Goal: Task Accomplishment & Management: Manage account settings

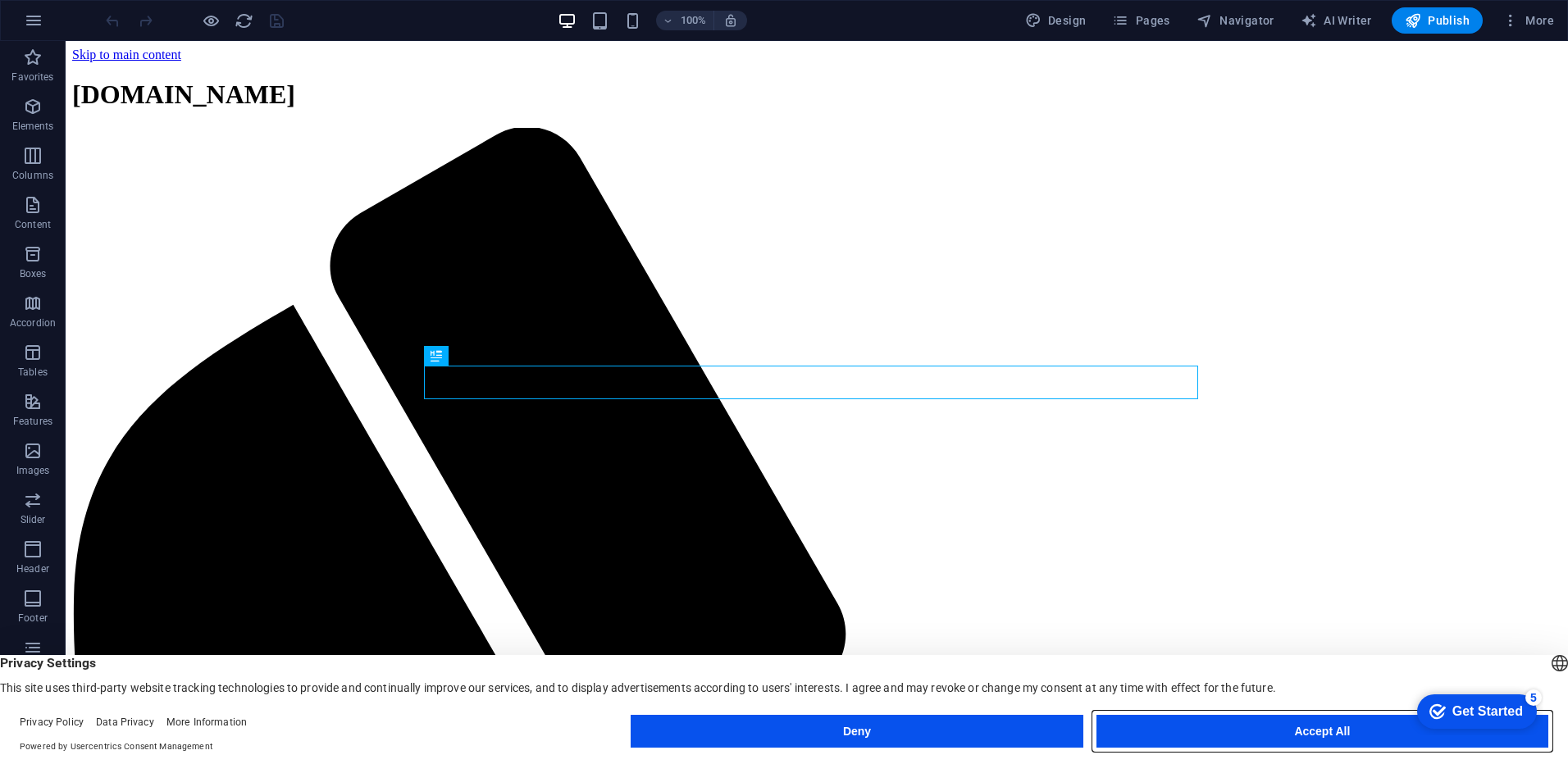
click at [1319, 734] on button "Accept All" at bounding box center [1322, 731] width 452 height 33
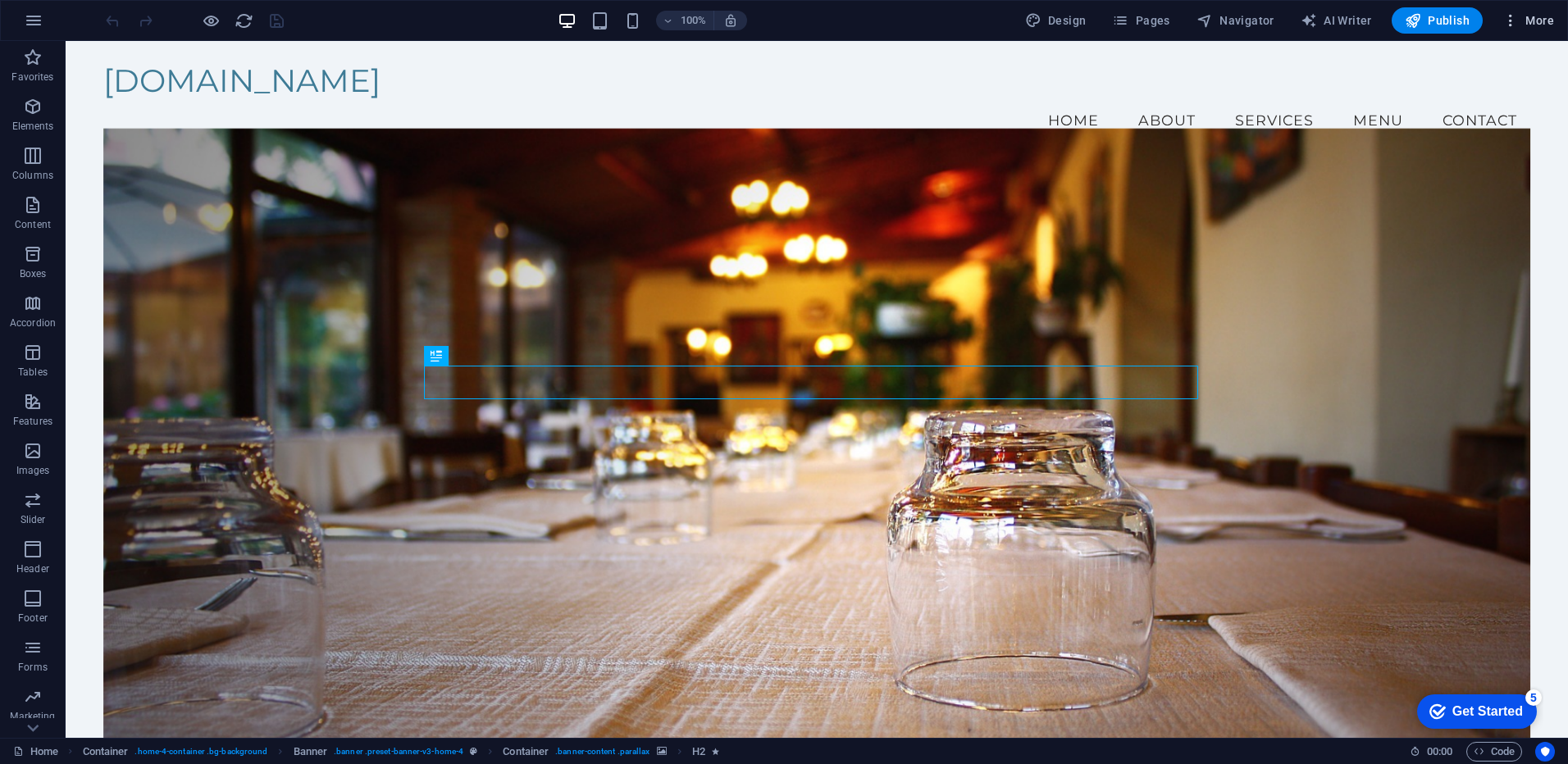
click at [1545, 20] on span "More" at bounding box center [1528, 20] width 51 height 16
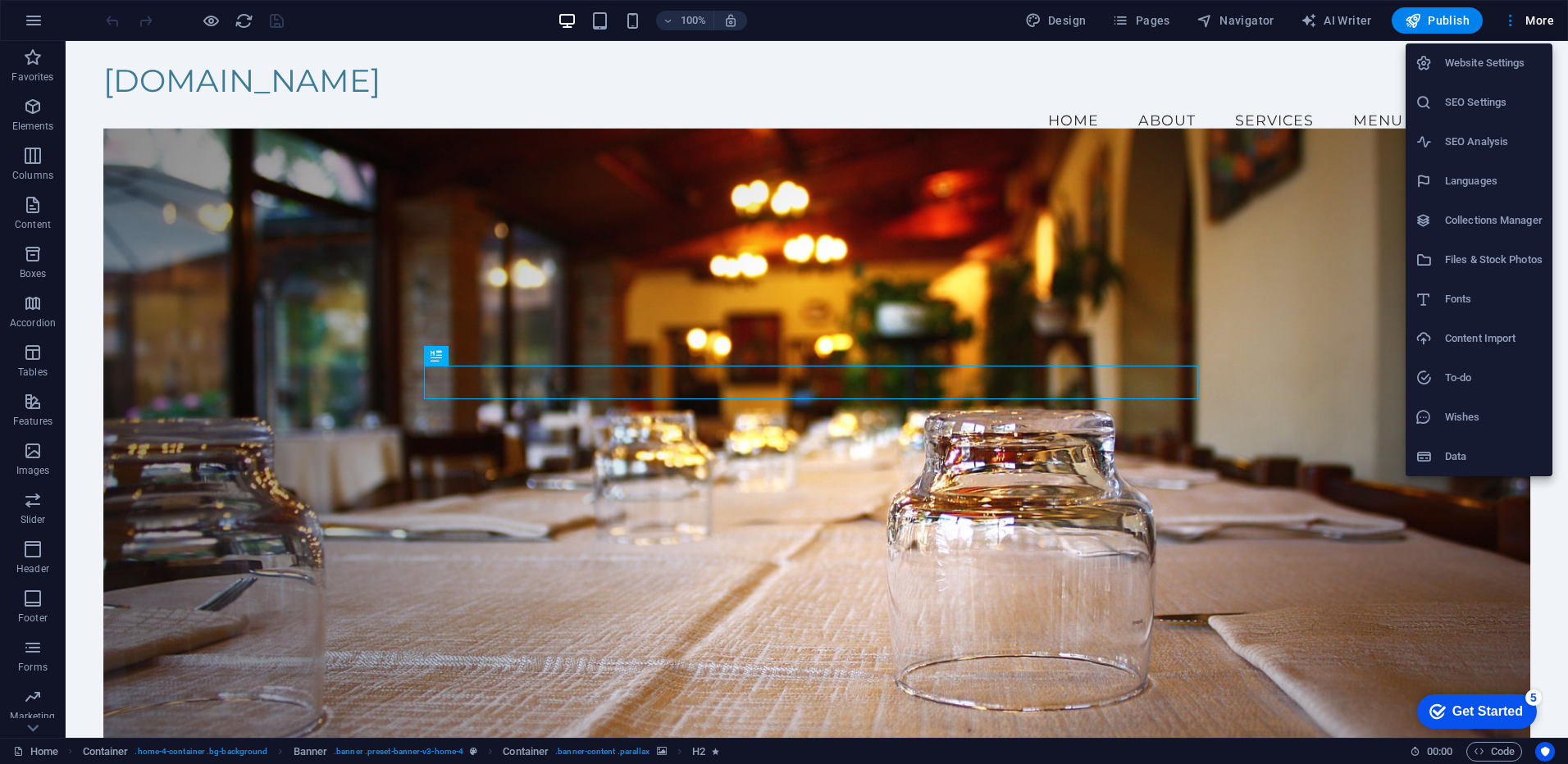
click at [1475, 62] on h6 "Website Settings" at bounding box center [1494, 62] width 98 height 19
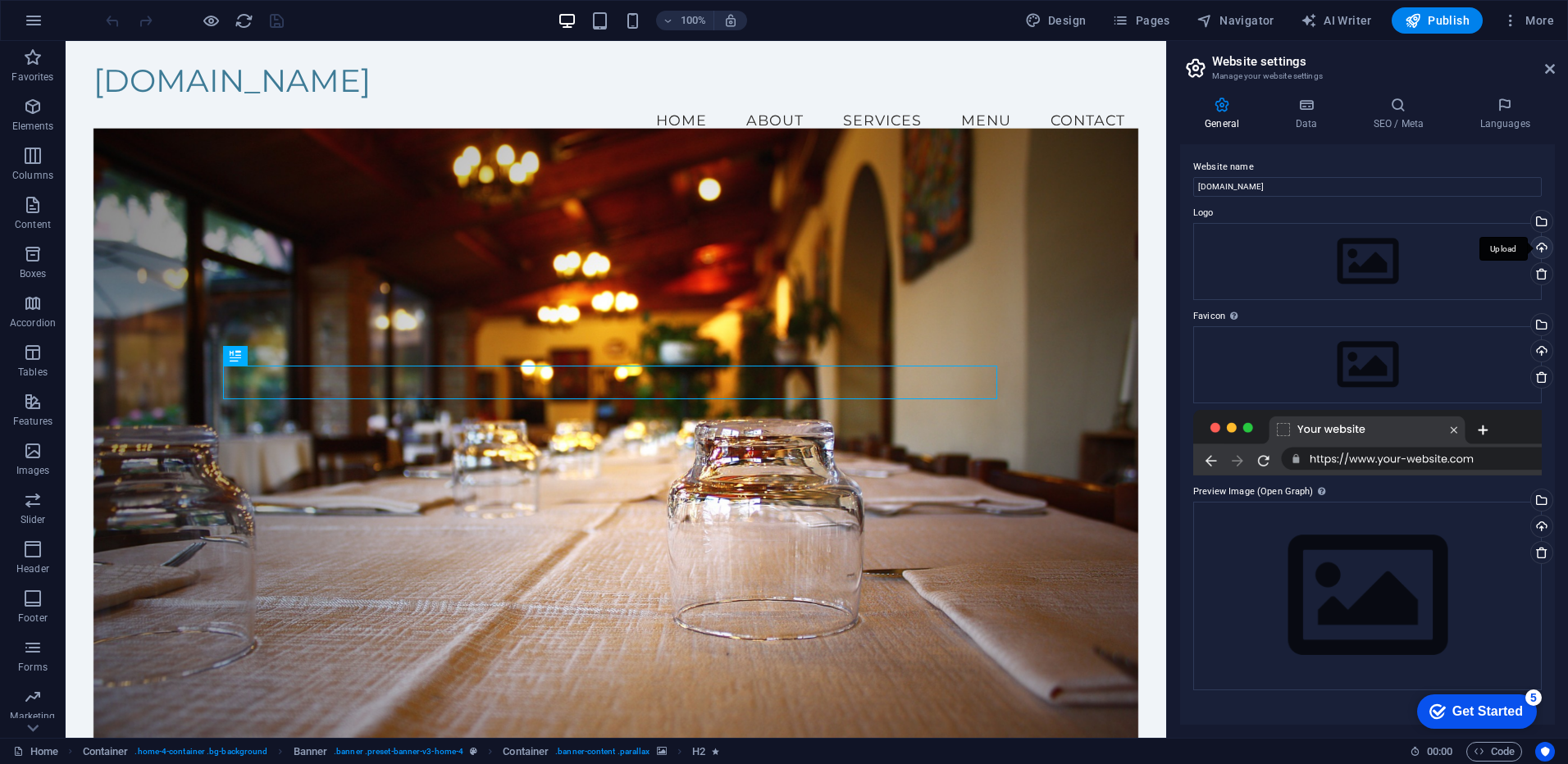
click at [1540, 248] on div "Upload" at bounding box center [1539, 249] width 24 height 24
click at [1394, 106] on icon at bounding box center [1398, 104] width 100 height 16
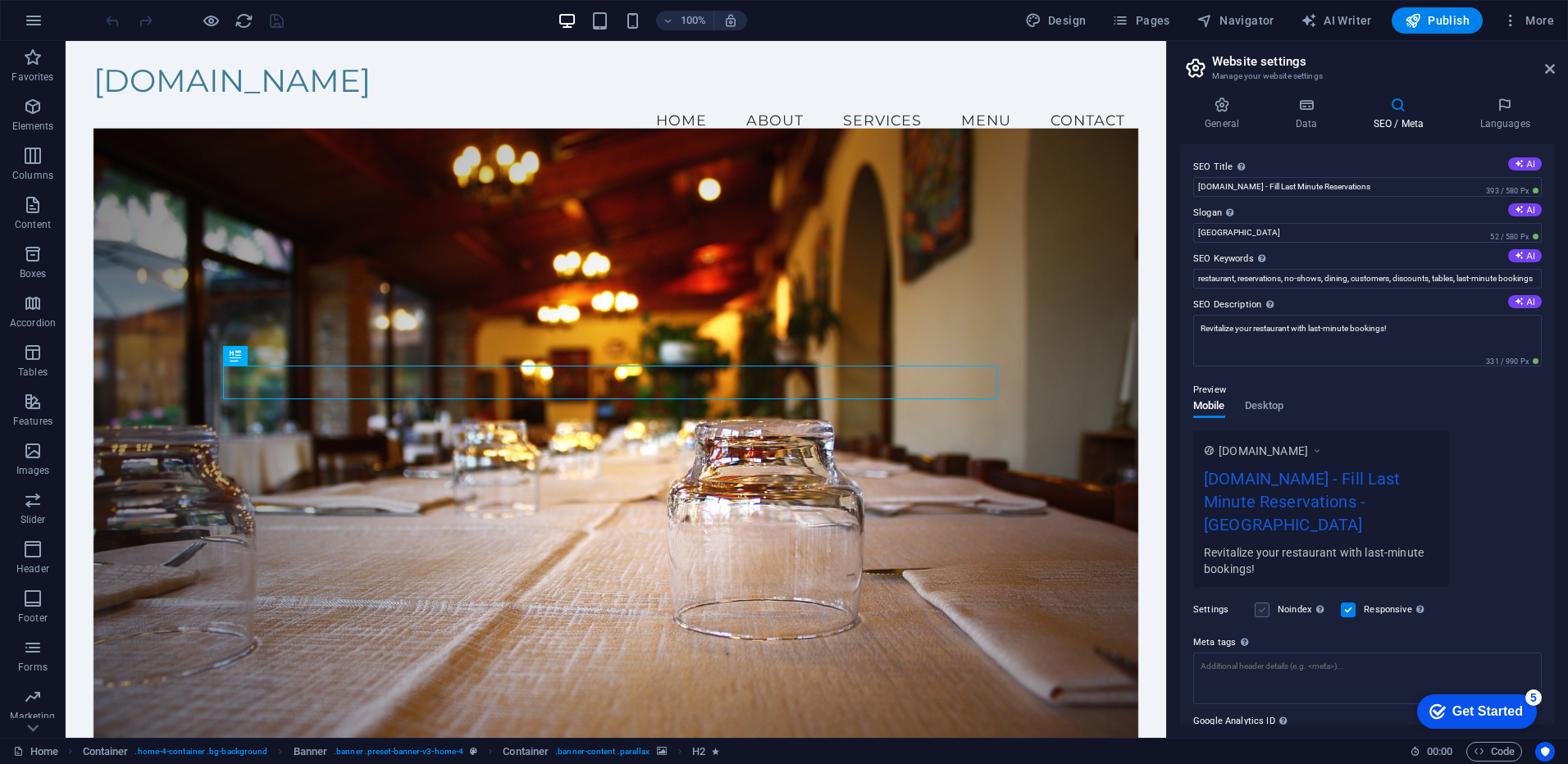
click at [1257, 602] on label at bounding box center [1262, 610] width 15 height 15
click at [0, 0] on input "Noindex Instruct search engines to exclude this website from search results." at bounding box center [0, 0] width 0 height 0
click at [271, 16] on icon "save" at bounding box center [277, 21] width 19 height 19
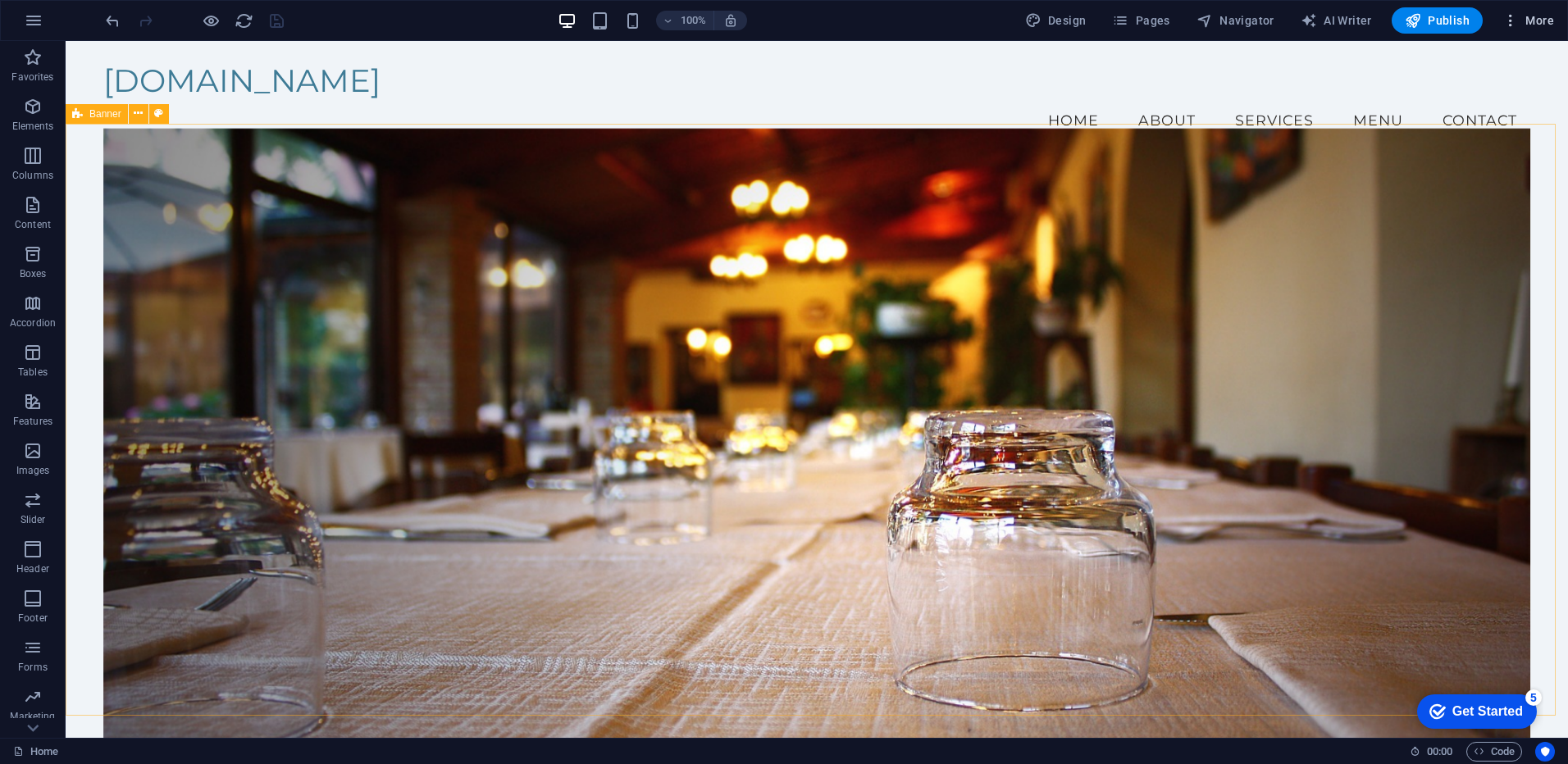
click at [1533, 16] on span "More" at bounding box center [1528, 20] width 51 height 16
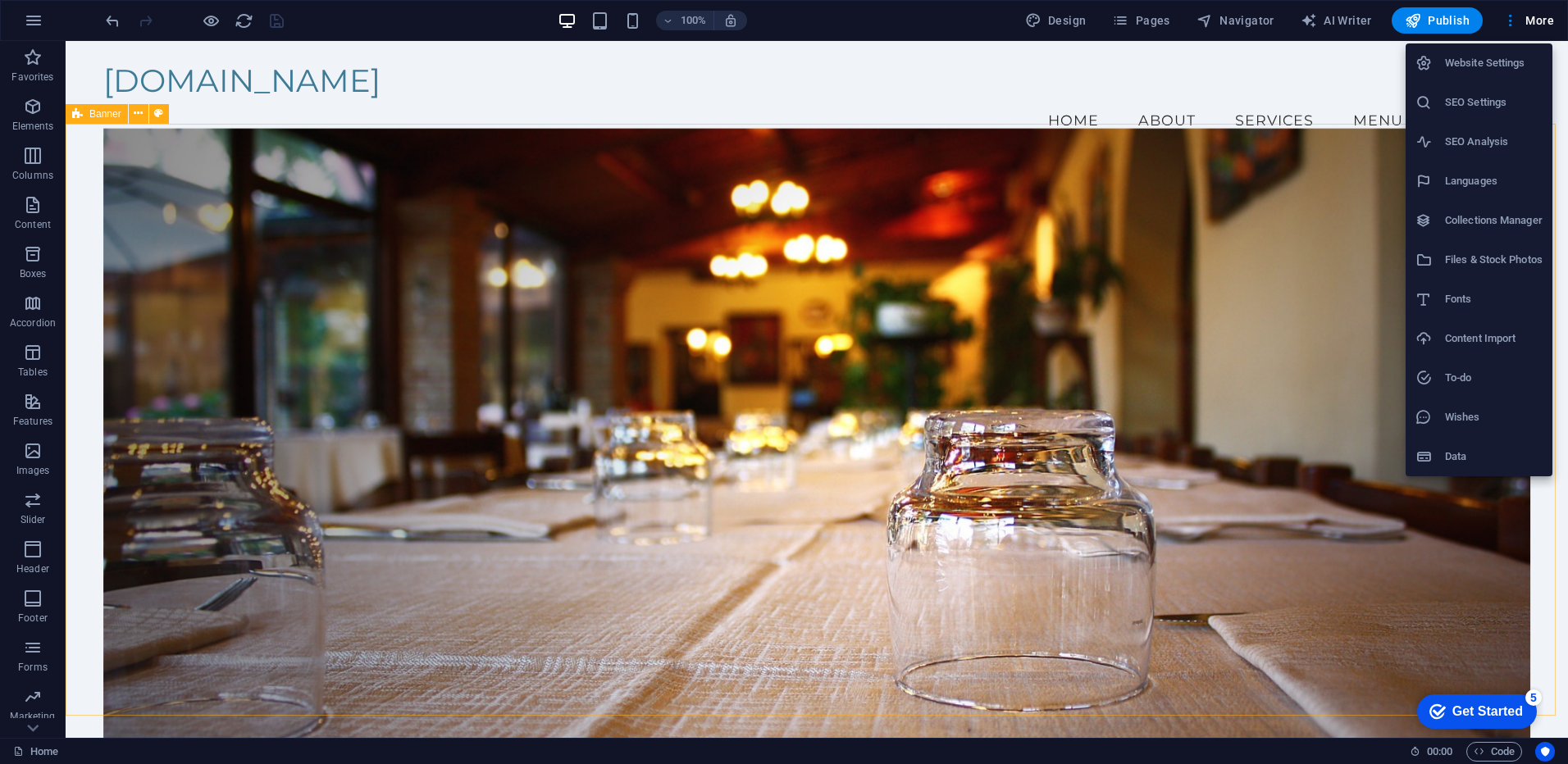
click at [1476, 68] on h6 "Website Settings" at bounding box center [1494, 62] width 98 height 19
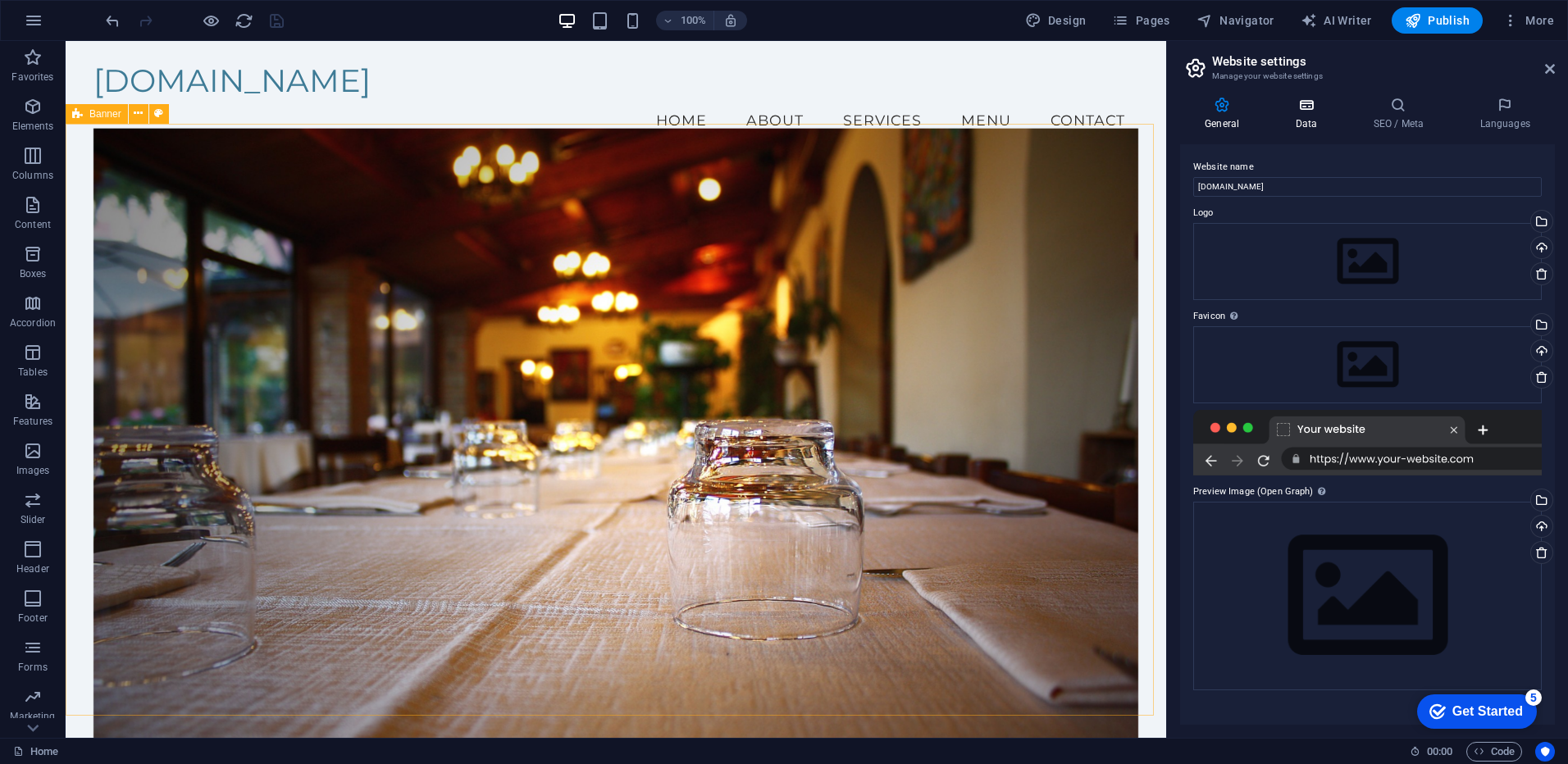
click at [1310, 114] on h4 "Data" at bounding box center [1309, 114] width 78 height 34
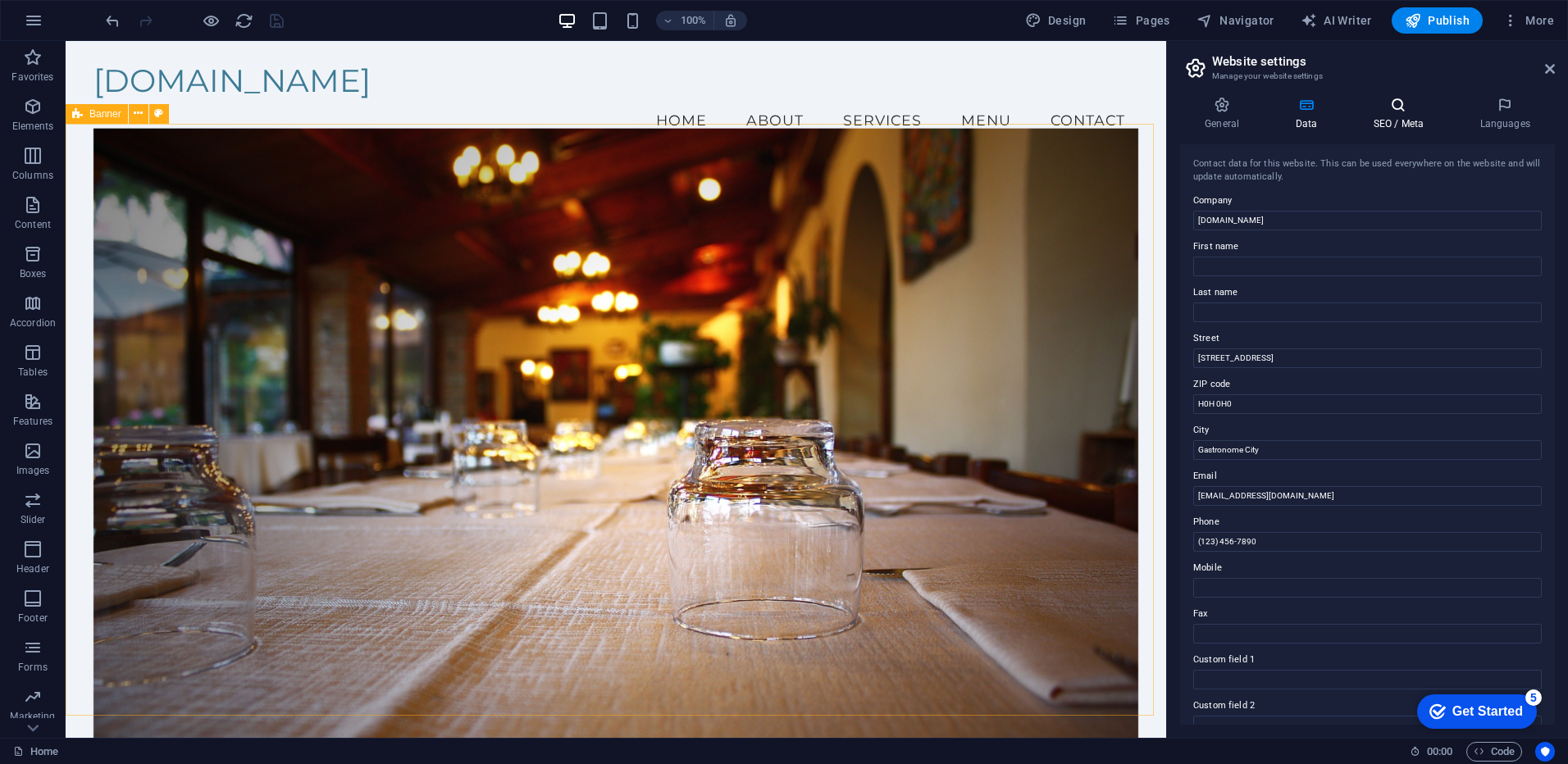
click at [1395, 103] on icon at bounding box center [1398, 104] width 100 height 16
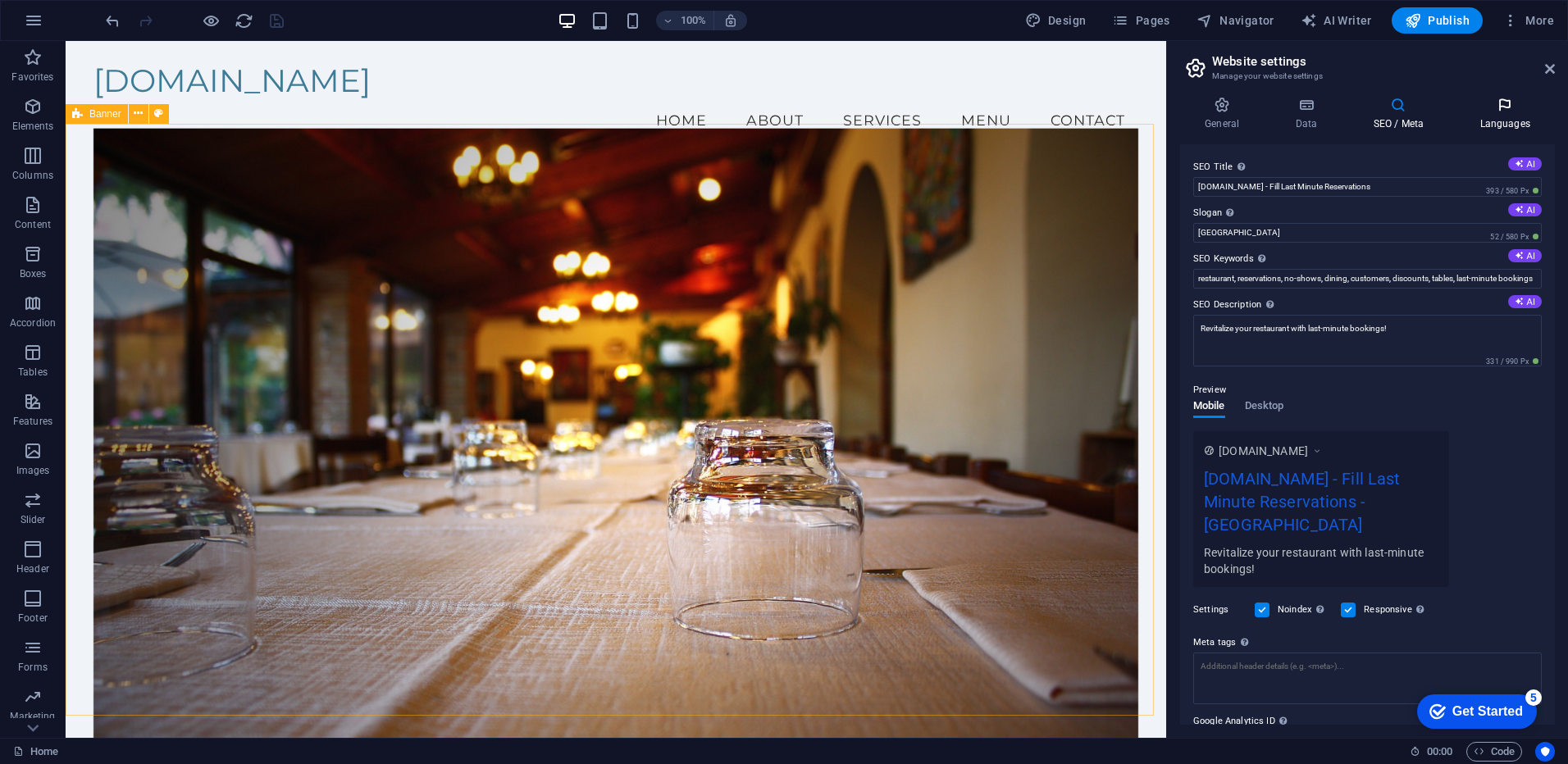
click at [1504, 108] on icon at bounding box center [1505, 104] width 100 height 16
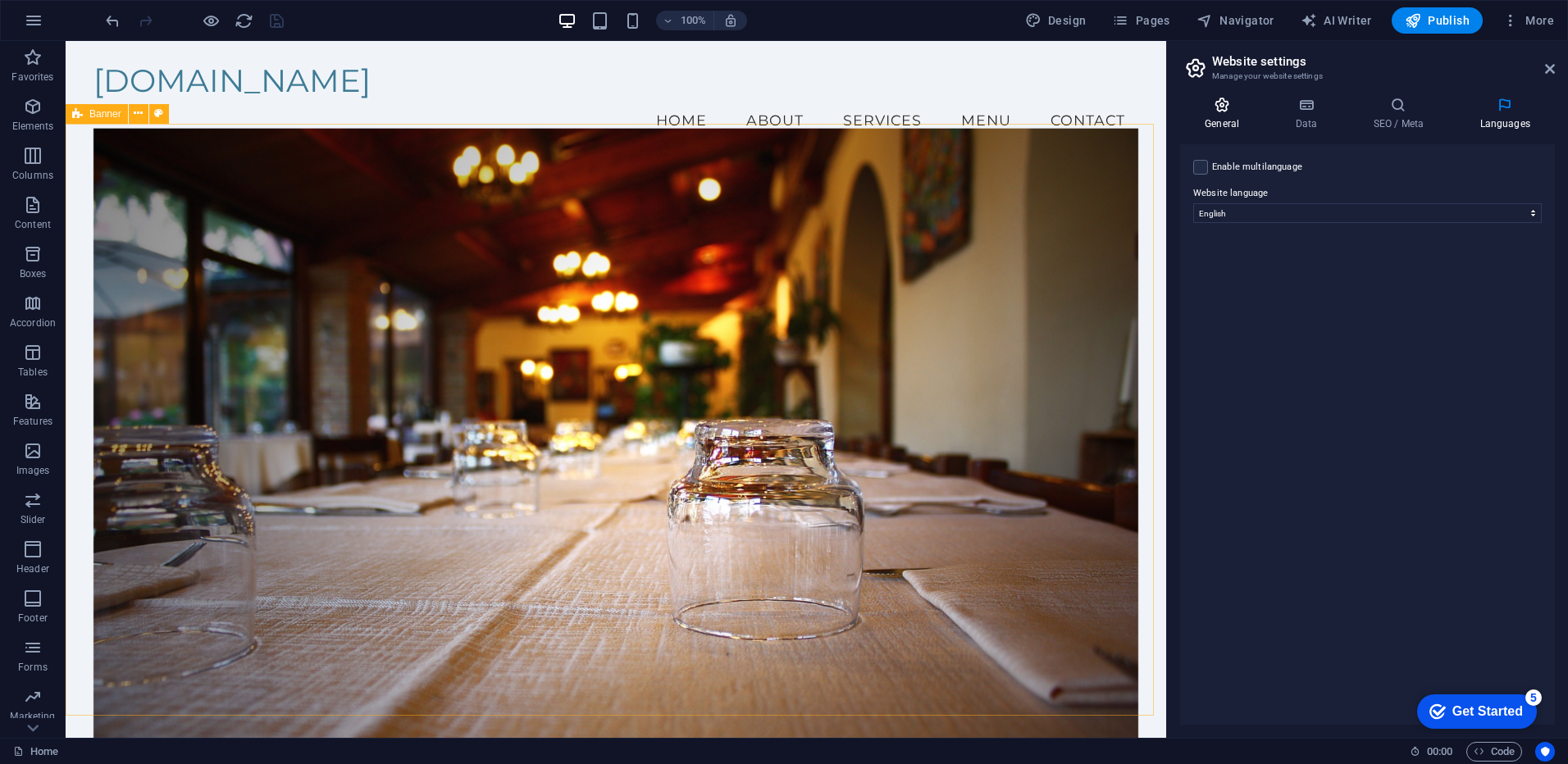
click at [1219, 120] on h4 "General" at bounding box center [1225, 114] width 90 height 34
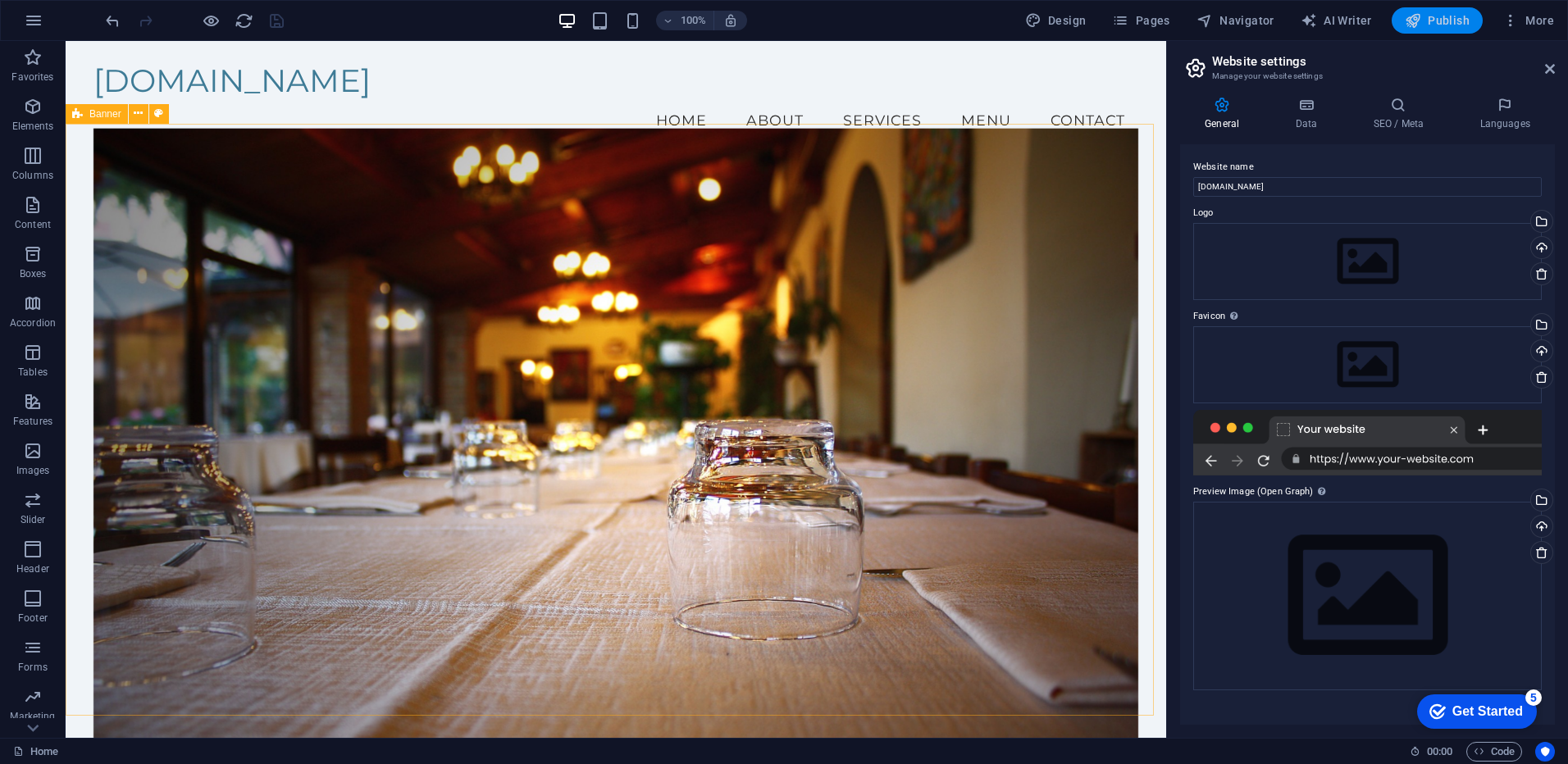
click at [1448, 14] on span "Publish" at bounding box center [1437, 20] width 65 height 16
